Goal: Task Accomplishment & Management: Use online tool/utility

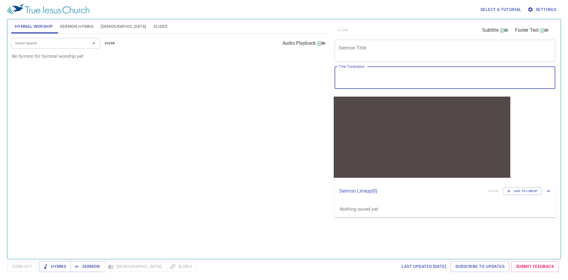
click at [369, 79] on textarea "Title Translation" at bounding box center [445, 77] width 212 height 11
paste textarea "跟隨好牧人"
type textarea "跟隨好牧人"
click at [379, 54] on textarea "Sermon Title" at bounding box center [445, 50] width 212 height 11
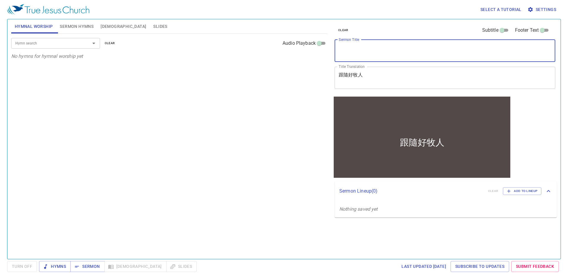
paste textarea "Follow The Good Shepherd"
type textarea "Follow The Good Shepherd"
click at [542, 7] on span "Settings" at bounding box center [543, 9] width 28 height 7
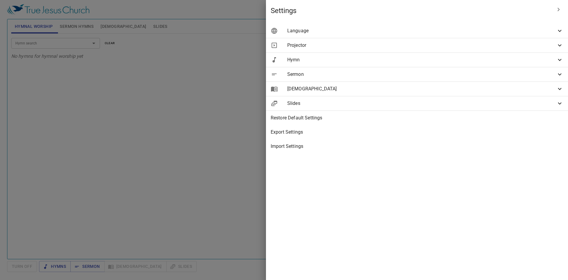
click at [448, 46] on span "Projector" at bounding box center [421, 45] width 269 height 7
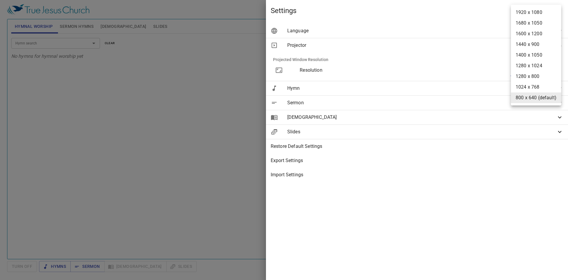
click at [522, 69] on body "Select a tutorial Settings Hymnal Worship Sermon Hymns [DEMOGRAPHIC_DATA] Slide…" at bounding box center [284, 140] width 568 height 280
click at [545, 11] on li "1920 x 1080" at bounding box center [536, 12] width 50 height 11
type input "1920 x 1080"
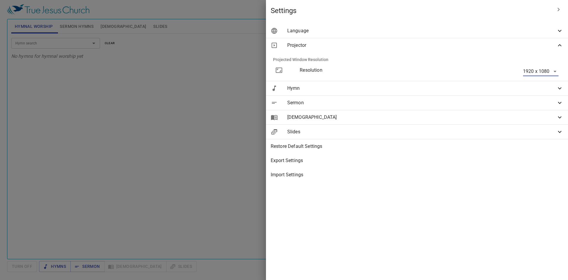
click at [495, 89] on span "Hymn" at bounding box center [421, 88] width 269 height 7
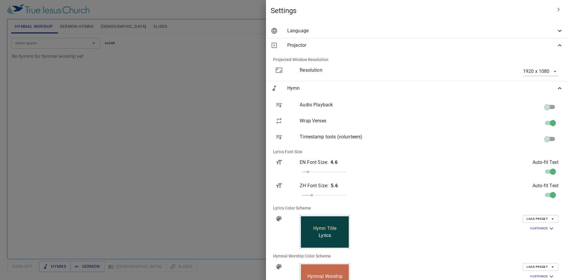
click at [495, 88] on span "Hymn" at bounding box center [421, 88] width 269 height 7
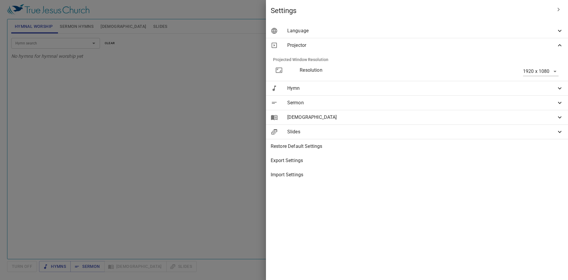
click at [556, 46] on icon at bounding box center [559, 45] width 7 height 7
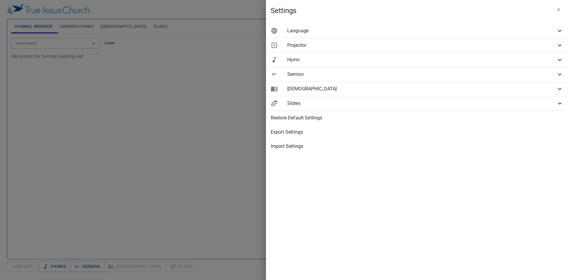
click at [559, 8] on icon "button" at bounding box center [558, 9] width 7 height 7
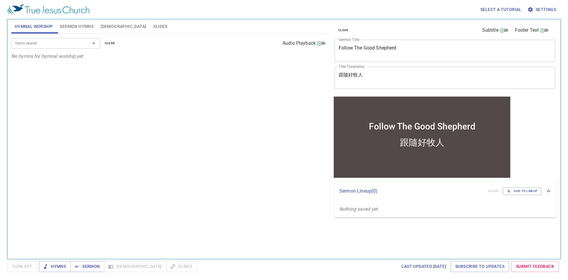
click at [85, 26] on span "Sermon Hymns" at bounding box center [77, 26] width 34 height 7
click at [68, 42] on input "Hymn search" at bounding box center [47, 43] width 68 height 7
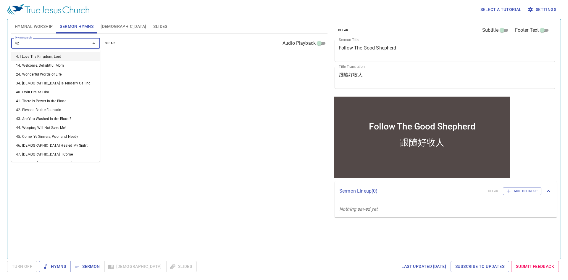
type input "421"
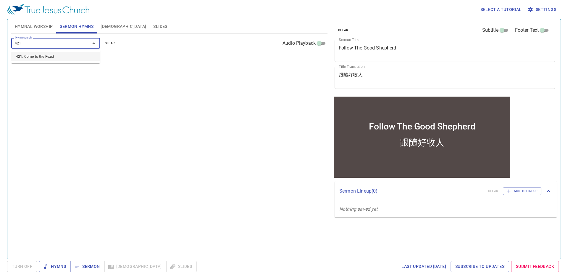
click at [37, 58] on li "421. Come to the Feast" at bounding box center [55, 56] width 89 height 9
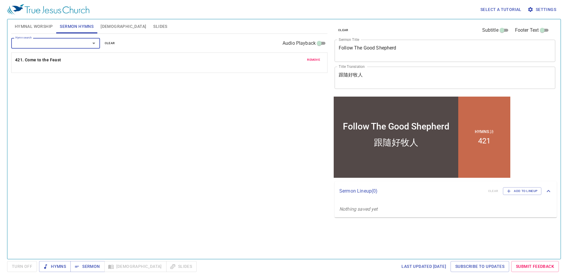
click at [44, 43] on input "Hymn search" at bounding box center [47, 43] width 68 height 7
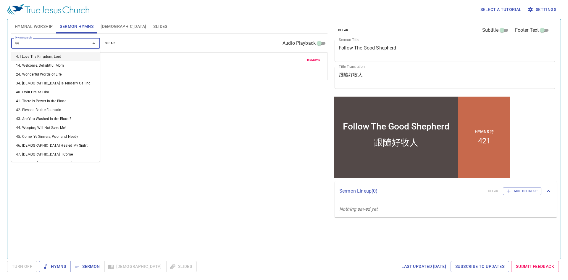
type input "442"
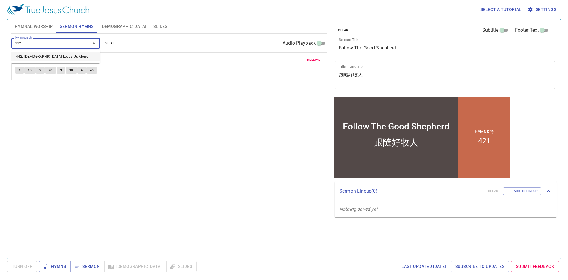
click at [40, 57] on li "442. [DEMOGRAPHIC_DATA] Leads Us Along" at bounding box center [55, 56] width 89 height 9
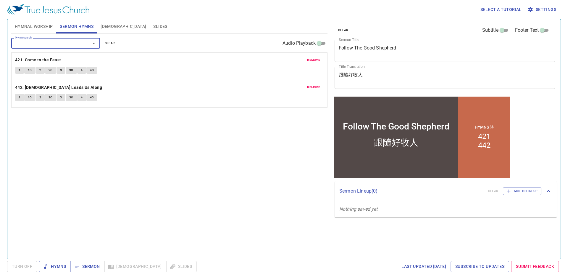
click at [23, 268] on span "Turn Off" at bounding box center [22, 266] width 30 height 11
click at [113, 267] on div "Hymns Sermon [DEMOGRAPHIC_DATA] Slides" at bounding box center [118, 266] width 158 height 11
click at [93, 267] on span "Sermon" at bounding box center [87, 265] width 25 height 7
click at [41, 26] on span "Hymnal Worship" at bounding box center [34, 26] width 38 height 7
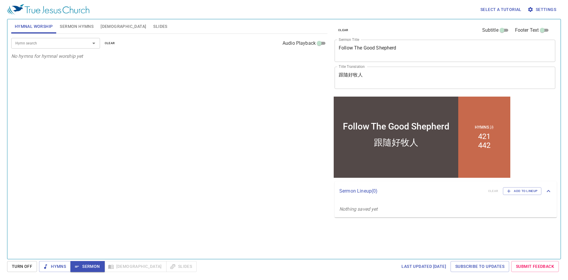
click at [79, 46] on input "Hymn search" at bounding box center [47, 43] width 68 height 7
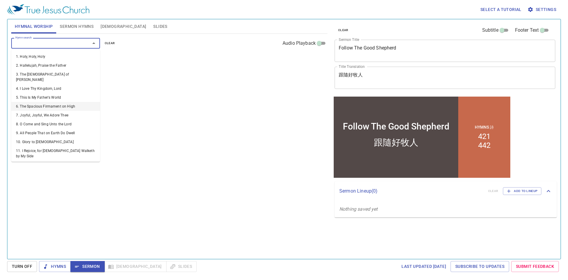
click at [146, 270] on div "Hymns Sermon [DEMOGRAPHIC_DATA] Slides" at bounding box center [118, 266] width 158 height 11
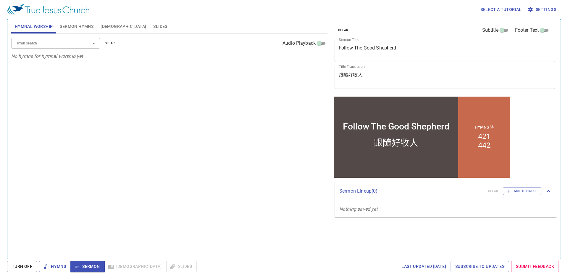
click at [142, 270] on div "Hymns Sermon [DEMOGRAPHIC_DATA] Slides" at bounding box center [118, 266] width 158 height 11
click at [119, 268] on div "Hymns Sermon [DEMOGRAPHIC_DATA] Slides" at bounding box center [118, 266] width 158 height 11
click at [120, 266] on div "Hymns Sermon [DEMOGRAPHIC_DATA] Slides" at bounding box center [118, 266] width 158 height 11
click at [62, 265] on span "Hymns" at bounding box center [55, 265] width 22 height 7
click at [79, 265] on icon "button" at bounding box center [77, 266] width 6 height 6
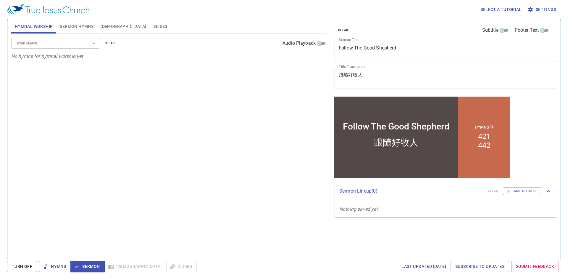
click at [95, 45] on icon "Open" at bounding box center [93, 43] width 7 height 7
click at [79, 42] on input "Hymn search" at bounding box center [47, 43] width 68 height 7
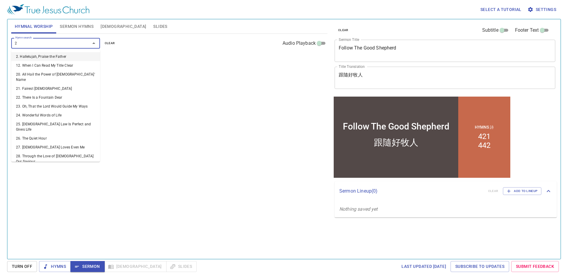
type input "27"
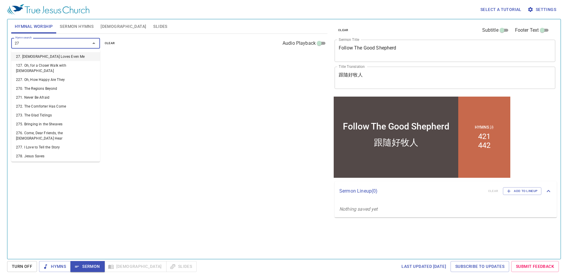
click at [55, 54] on li "27. [DEMOGRAPHIC_DATA] Loves Even Me" at bounding box center [55, 56] width 89 height 9
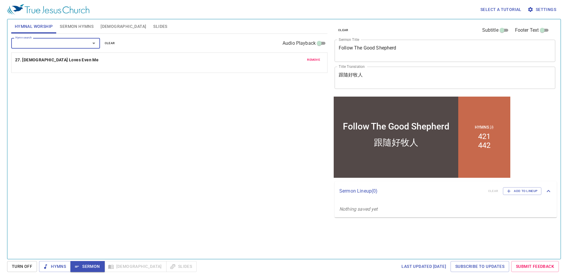
click at [46, 44] on input "Hymn search" at bounding box center [47, 43] width 68 height 7
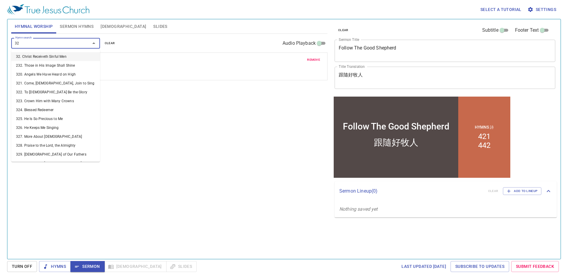
type input "325"
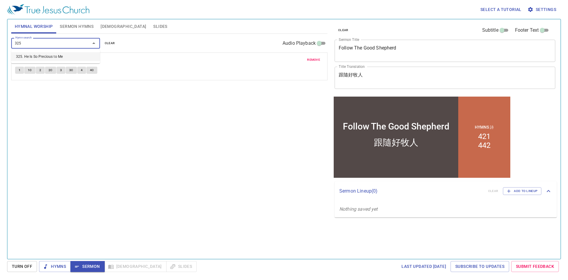
click at [48, 59] on li "325. He Is So Precious to Me" at bounding box center [55, 56] width 89 height 9
click at [64, 265] on span "Hymns" at bounding box center [55, 265] width 22 height 7
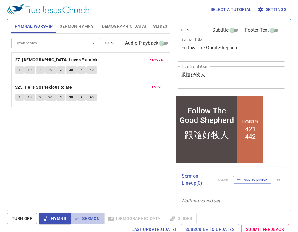
click at [90, 220] on span "Sermon" at bounding box center [87, 218] width 25 height 7
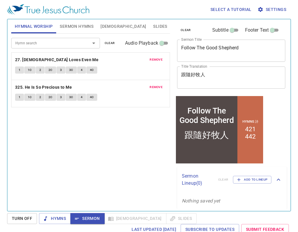
click at [84, 27] on span "Sermon Hymns" at bounding box center [77, 26] width 34 height 7
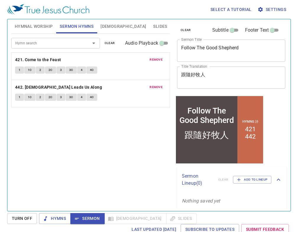
click at [111, 27] on span "[DEMOGRAPHIC_DATA]" at bounding box center [124, 26] width 46 height 7
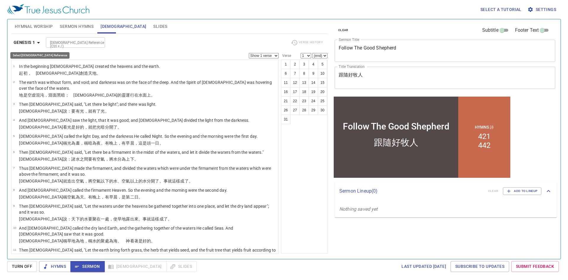
click at [41, 43] on icon "button" at bounding box center [38, 42] width 7 height 7
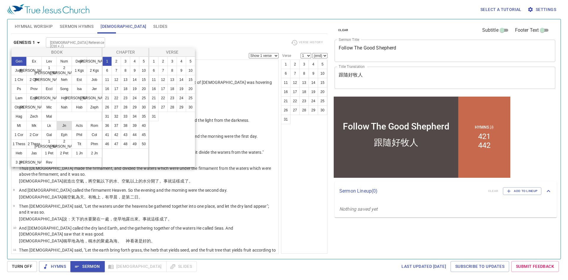
click at [63, 127] on button "Jn" at bounding box center [63, 125] width 15 height 9
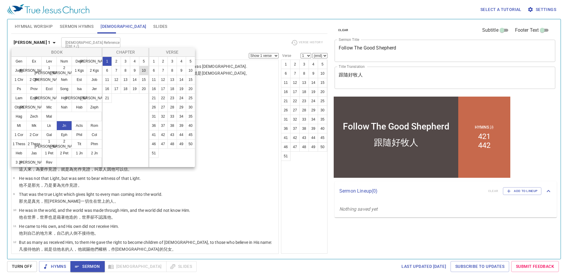
click at [143, 72] on button "10" at bounding box center [143, 70] width 9 height 9
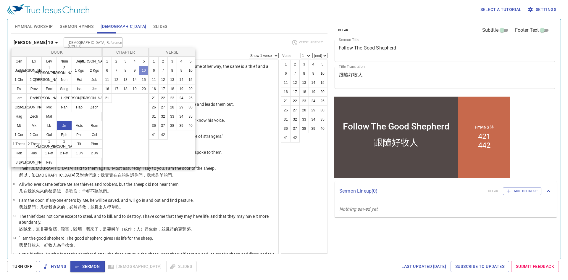
click at [146, 72] on button "10" at bounding box center [143, 70] width 9 height 9
click at [191, 72] on button "10" at bounding box center [190, 70] width 9 height 9
select select "10"
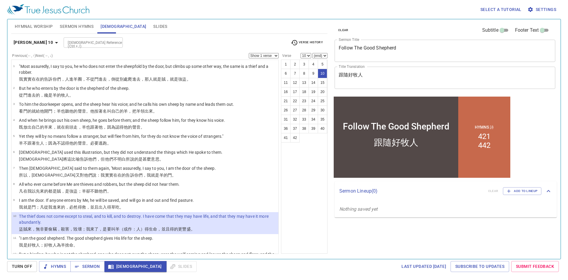
click at [262, 56] on select "Show 1 verse Show 2 verses Show 3 verses Show 4 verses Show 5 verses" at bounding box center [264, 55] width 30 height 5
select select "2"
click at [249, 53] on select "Show 1 verse Show 2 verses Show 3 verses Show 4 verses Show 5 verses" at bounding box center [264, 55] width 30 height 5
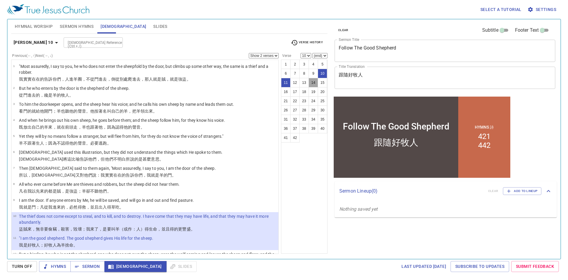
drag, startPoint x: 316, startPoint y: 85, endPoint x: 295, endPoint y: 74, distance: 23.9
click at [316, 85] on button "14" at bounding box center [313, 82] width 9 height 9
select select "14"
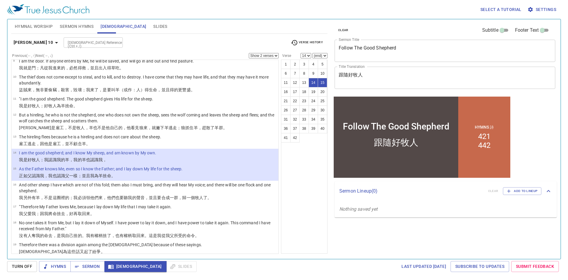
click at [271, 56] on select "Show 1 verse Show 2 verses Show 3 verses Show 4 verses Show 5 verses" at bounding box center [264, 55] width 30 height 5
select select "1"
click at [249, 53] on select "Show 1 verse Show 2 verses Show 3 verses Show 4 verses Show 5 verses" at bounding box center [264, 55] width 30 height 5
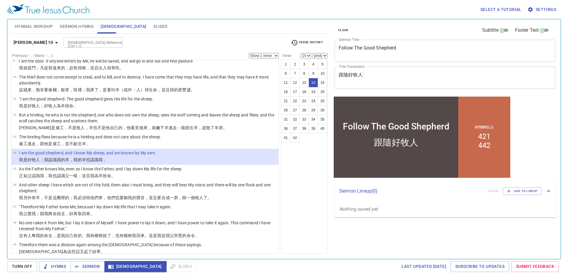
click at [53, 44] on icon "button" at bounding box center [56, 42] width 7 height 7
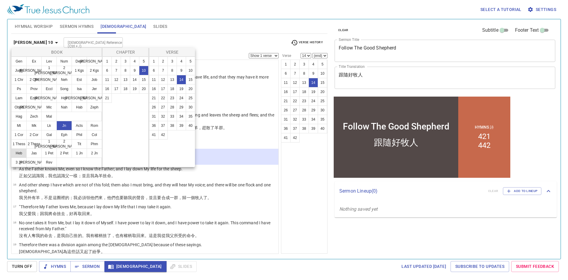
click at [23, 154] on button "Heb" at bounding box center [18, 152] width 15 height 9
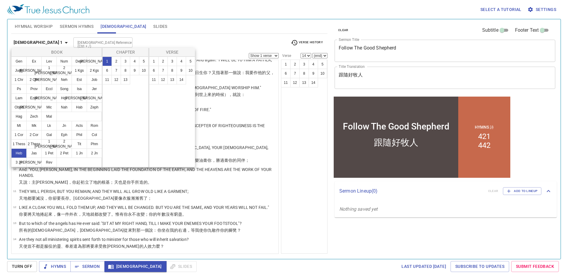
scroll to position [0, 0]
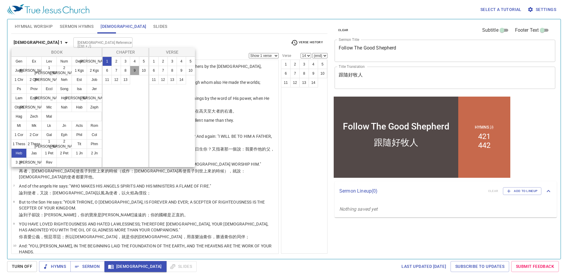
click at [133, 70] on button "9" at bounding box center [134, 70] width 9 height 9
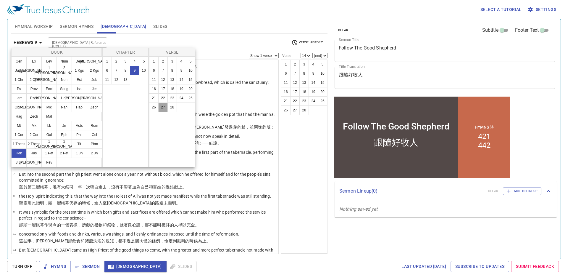
click at [163, 108] on button "27" at bounding box center [162, 106] width 9 height 9
select select "27"
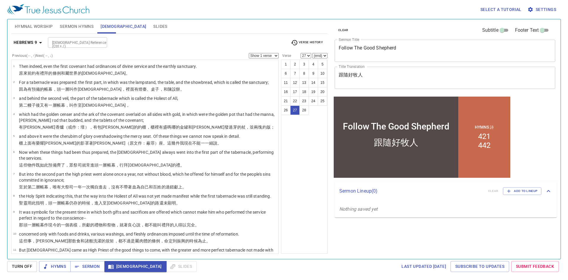
scroll to position [341, 0]
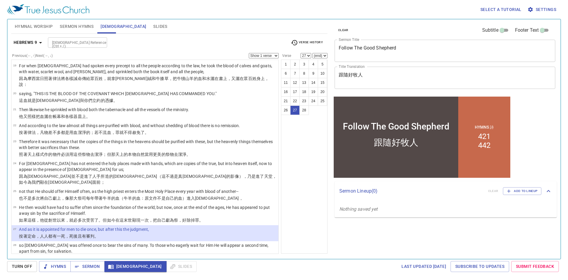
click at [261, 58] on select "Show 1 verse Show 2 verses Show 3 verses Show 4 verses Show 5 verses" at bounding box center [264, 55] width 30 height 5
click at [249, 53] on select "Show 1 verse Show 2 verses Show 3 verses Show 4 verses Show 5 verses" at bounding box center [264, 55] width 30 height 5
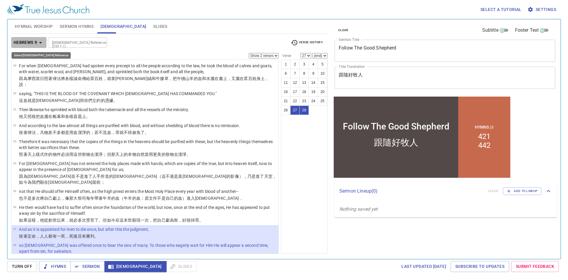
click at [42, 43] on icon "button" at bounding box center [40, 42] width 7 height 7
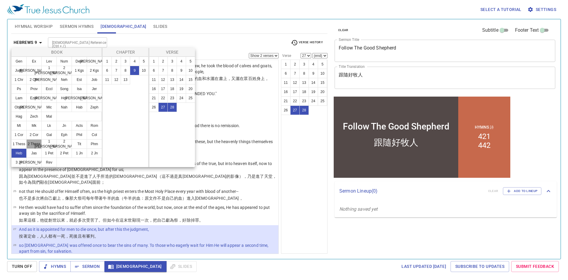
click at [35, 146] on button "2 Thess" at bounding box center [33, 143] width 15 height 9
select select "1"
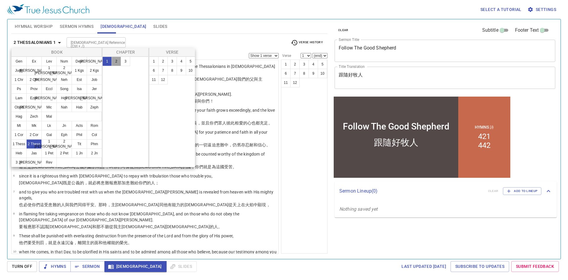
click at [115, 62] on button "2" at bounding box center [116, 60] width 9 height 9
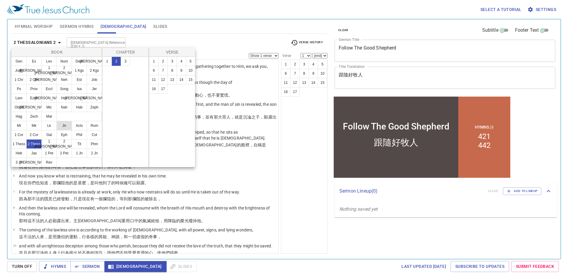
click at [66, 127] on button "Jn" at bounding box center [63, 125] width 15 height 9
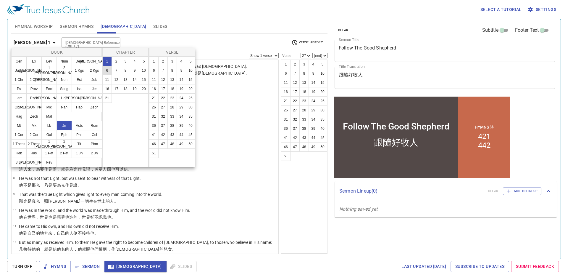
click at [108, 71] on button "6" at bounding box center [106, 70] width 9 height 9
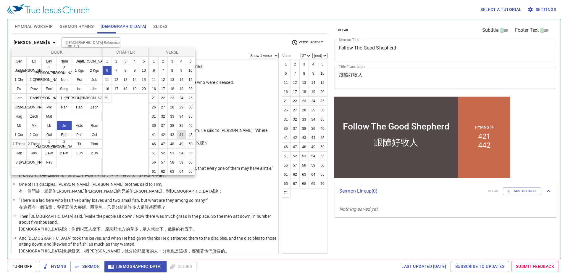
click at [182, 139] on button "44" at bounding box center [181, 134] width 9 height 9
select select "44"
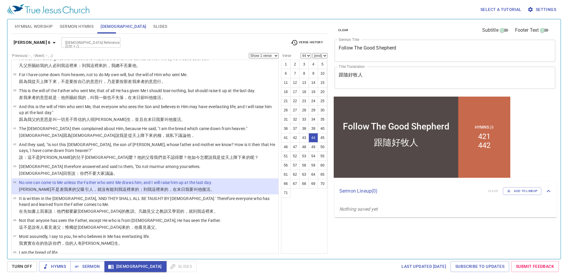
click at [262, 55] on select "Show 1 verse Show 2 verses Show 3 verses Show 4 verses Show 5 verses" at bounding box center [264, 55] width 30 height 5
click at [249, 53] on select "Show 1 verse Show 2 verses Show 3 verses Show 4 verses Show 5 verses" at bounding box center [264, 55] width 30 height 5
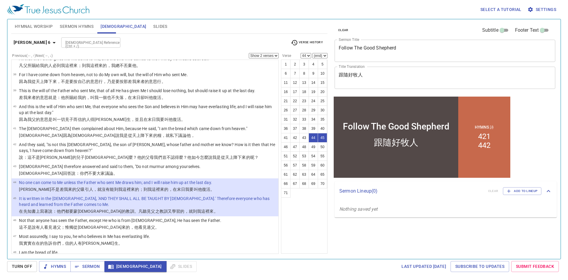
click at [27, 43] on b "[PERSON_NAME] 6" at bounding box center [32, 42] width 37 height 7
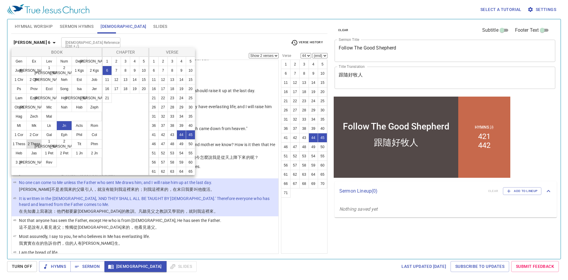
click at [34, 145] on button "2 Thess" at bounding box center [33, 143] width 15 height 9
select select "1"
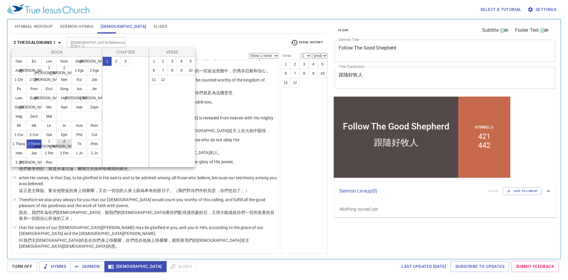
scroll to position [0, 0]
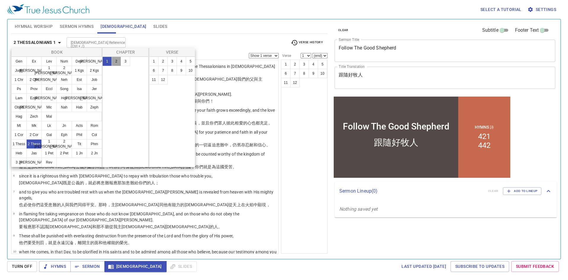
click at [116, 62] on button "2" at bounding box center [116, 60] width 9 height 9
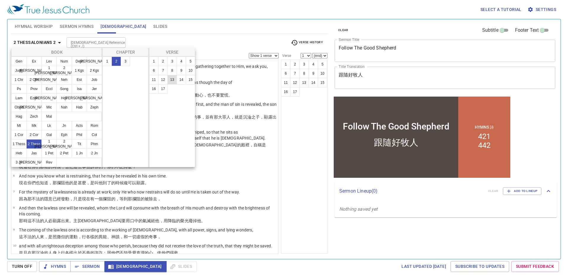
click at [174, 82] on button "13" at bounding box center [171, 79] width 9 height 9
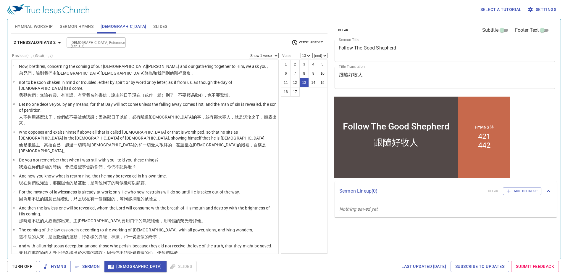
scroll to position [118, 0]
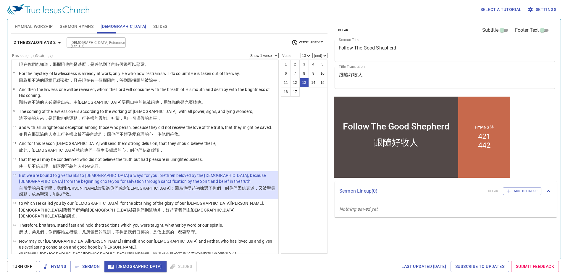
click at [57, 39] on icon "button" at bounding box center [59, 42] width 7 height 7
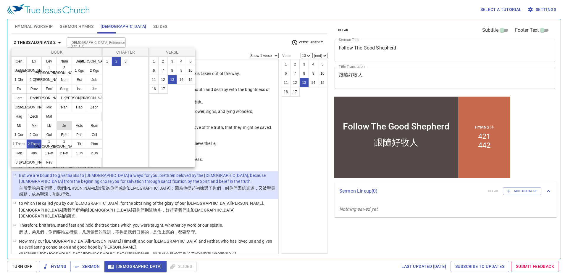
click at [63, 127] on button "Jn" at bounding box center [63, 125] width 15 height 9
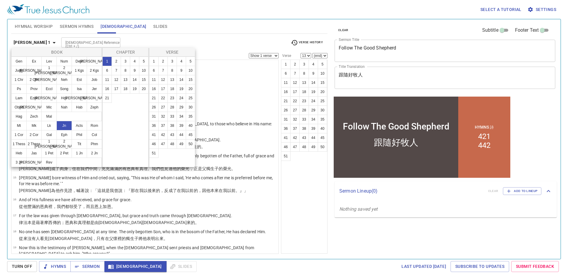
scroll to position [0, 0]
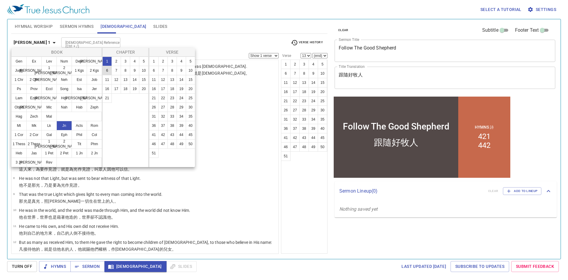
click at [107, 72] on button "6" at bounding box center [106, 70] width 9 height 9
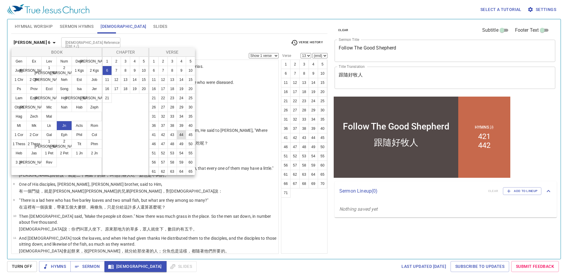
click at [184, 139] on button "44" at bounding box center [181, 134] width 9 height 9
select select "44"
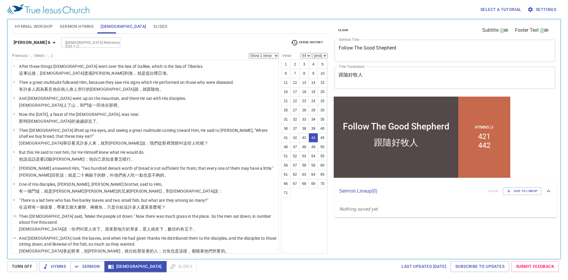
scroll to position [677, 0]
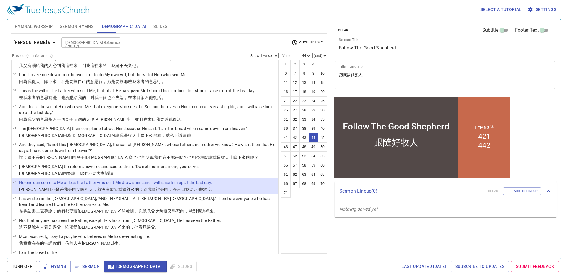
click at [269, 53] on select "Show 1 verse Show 2 verses Show 3 verses Show 4 verses Show 5 verses" at bounding box center [264, 55] width 30 height 5
click at [249, 53] on select "Show 1 verse Show 2 verses Show 3 verses Show 4 verses Show 5 verses" at bounding box center [264, 55] width 30 height 5
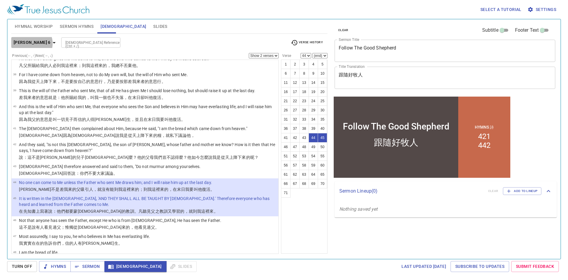
click at [51, 43] on icon "button" at bounding box center [54, 42] width 7 height 7
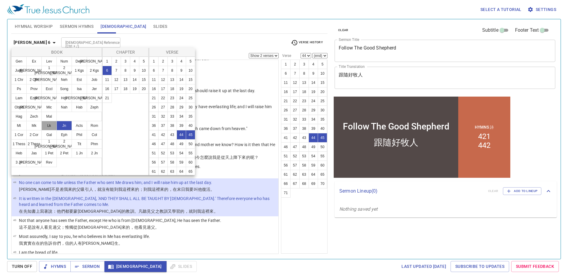
click at [51, 125] on button "Lk" at bounding box center [48, 125] width 15 height 9
select select "1"
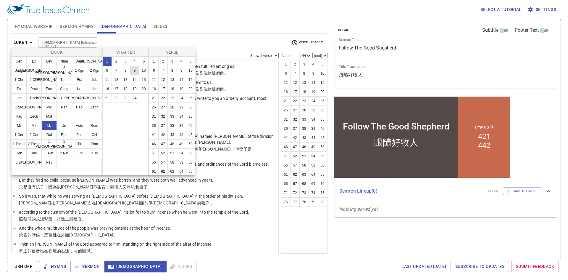
click at [135, 71] on button "9" at bounding box center [134, 70] width 9 height 9
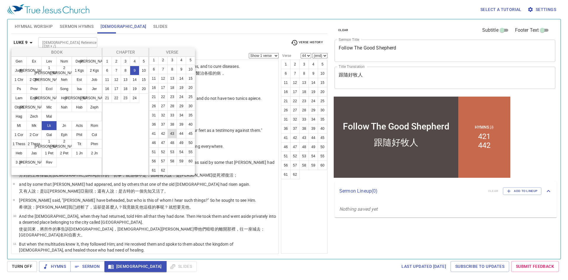
scroll to position [29, 0]
click at [177, 160] on button "59" at bounding box center [181, 160] width 9 height 9
select select "59"
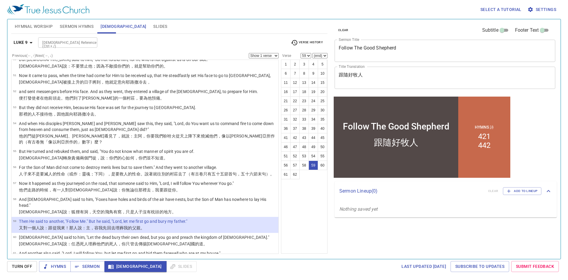
click at [258, 58] on select "Show 1 verse Show 2 verses Show 3 verses Show 4 verses Show 5 verses" at bounding box center [264, 55] width 30 height 5
click at [249, 53] on select "Show 1 verse Show 2 verses Show 3 verses Show 4 verses Show 5 verses" at bounding box center [264, 55] width 30 height 5
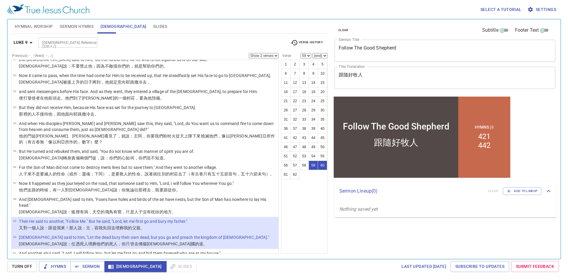
click at [32, 43] on icon "button" at bounding box center [31, 42] width 7 height 7
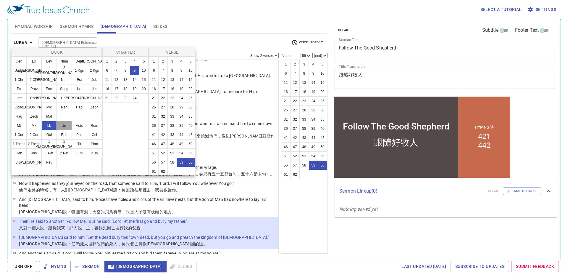
click at [64, 125] on button "Jn" at bounding box center [63, 125] width 15 height 9
select select "1"
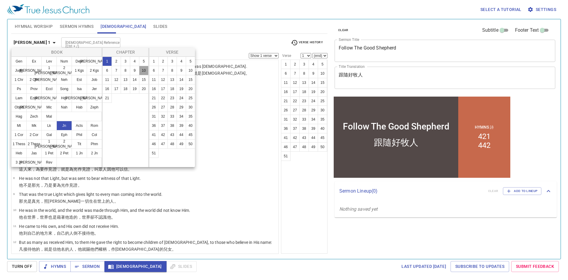
click at [144, 70] on button "10" at bounding box center [143, 70] width 9 height 9
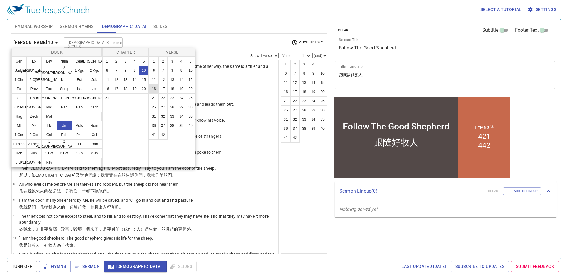
click at [157, 88] on button "16" at bounding box center [153, 88] width 9 height 9
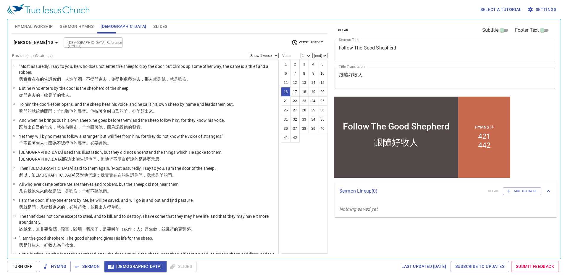
select select "16"
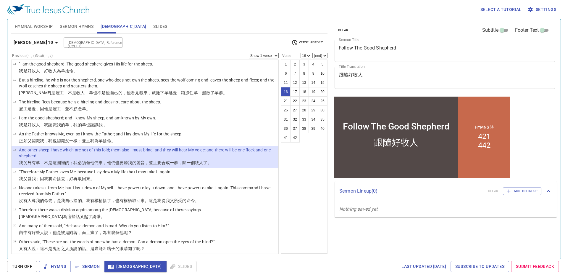
click at [263, 56] on select "Show 1 verse Show 2 verses Show 3 verses Show 4 verses Show 5 verses" at bounding box center [264, 55] width 30 height 5
click at [249, 53] on select "Show 1 verse Show 2 verses Show 3 verses Show 4 verses Show 5 verses" at bounding box center [264, 55] width 30 height 5
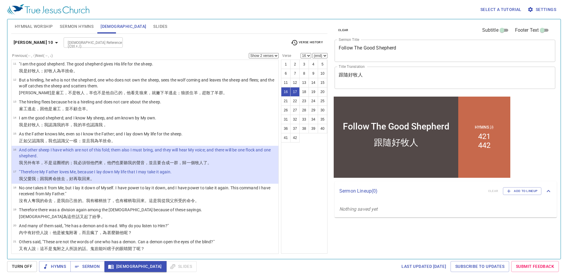
click at [53, 43] on icon "button" at bounding box center [56, 42] width 7 height 7
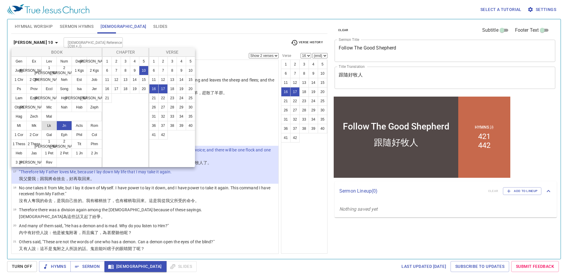
click at [52, 125] on button "Lk" at bounding box center [48, 125] width 15 height 9
select select "1"
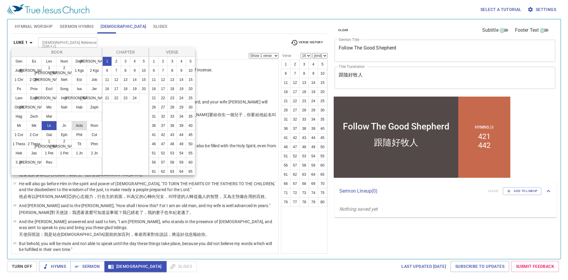
scroll to position [0, 0]
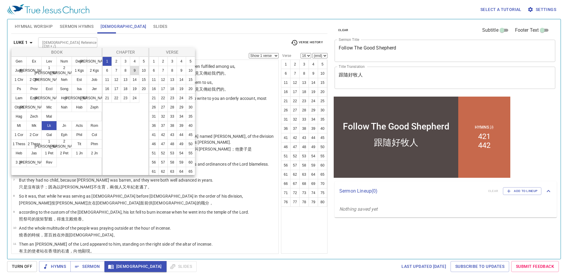
click at [135, 72] on button "9" at bounding box center [134, 70] width 9 height 9
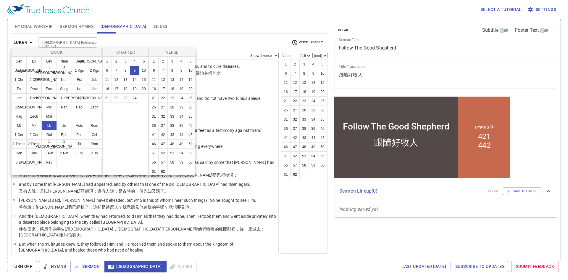
click at [180, 35] on div at bounding box center [284, 140] width 568 height 280
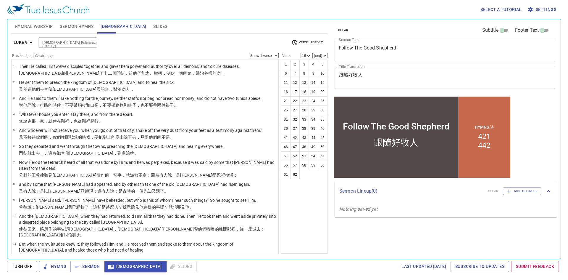
click at [77, 27] on span "Sermon Hymns" at bounding box center [77, 26] width 34 height 7
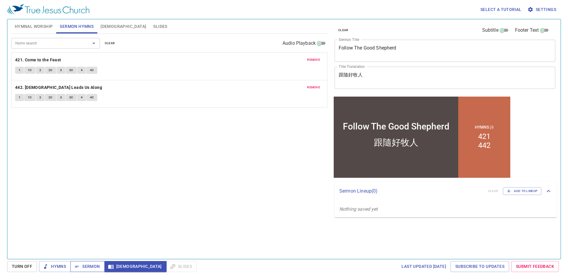
click at [93, 265] on span "Sermon" at bounding box center [87, 265] width 25 height 7
click at [153, 28] on span "Slides" at bounding box center [160, 26] width 14 height 7
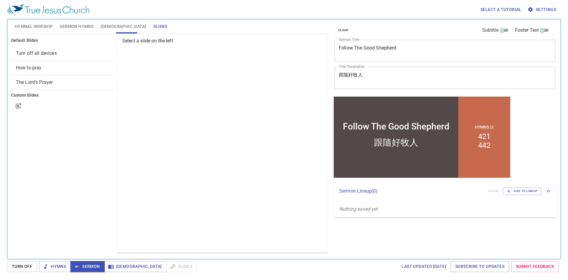
click at [39, 68] on span "How to pray" at bounding box center [29, 68] width 26 height 6
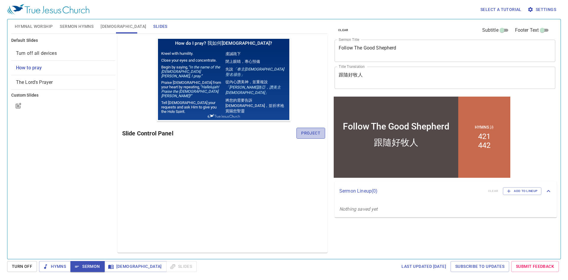
click at [312, 137] on button "Project" at bounding box center [310, 132] width 29 height 11
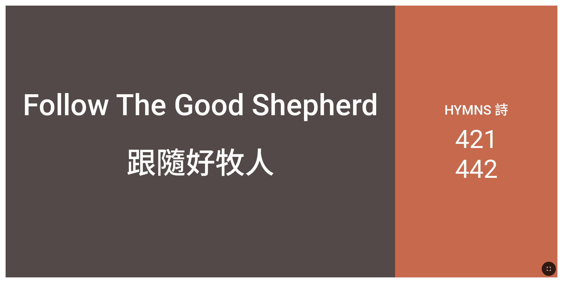
click at [548, 270] on icon "button" at bounding box center [548, 269] width 7 height 7
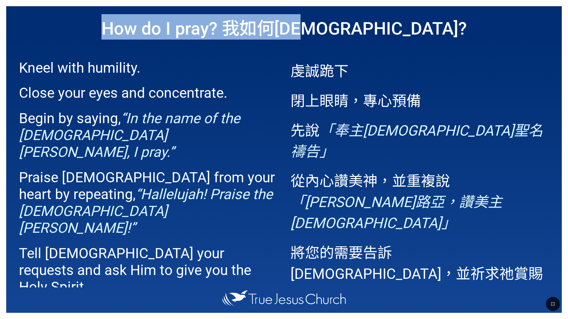
click at [568, 2] on html "Follow The Good Shepherd Follow The Good Shepherd 跟隨好牧人 跟隨好牧人 Hymns 詩 421 442 H…" at bounding box center [284, 1] width 568 height 2
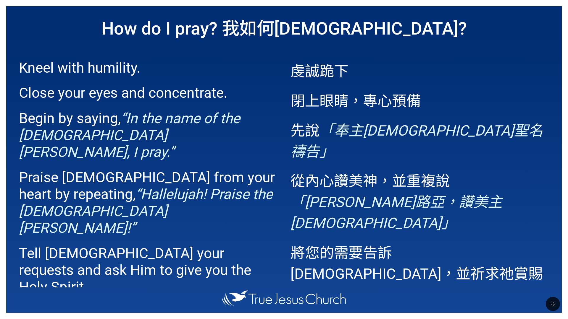
click at [469, 96] on p "閉上眼睛，專心預備" at bounding box center [419, 99] width 259 height 21
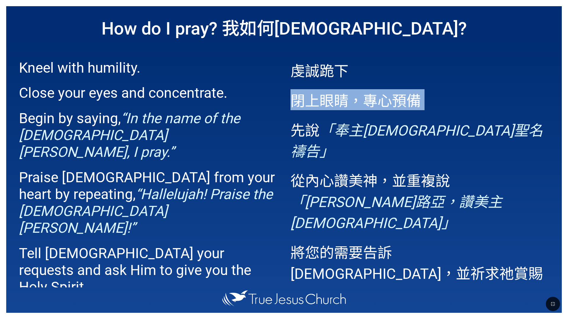
click at [469, 96] on p "閉上眼睛，專心預備" at bounding box center [419, 99] width 259 height 21
click at [555, 309] on button "button" at bounding box center [553, 304] width 14 height 14
